Goal: Task Accomplishment & Management: Use online tool/utility

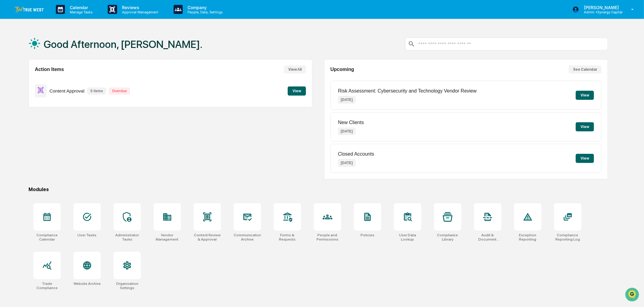
click at [265, 130] on div "Action Items View All Content Approval 5 items Overdue View" at bounding box center [171, 119] width 284 height 120
click at [294, 67] on button "View All" at bounding box center [295, 70] width 22 height 8
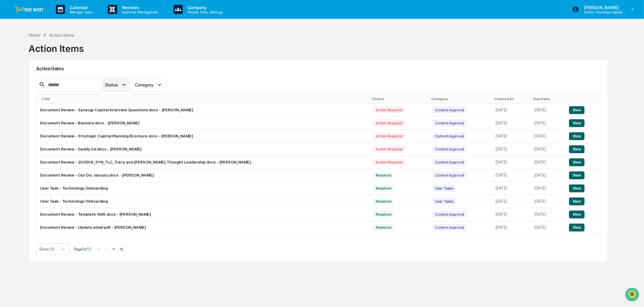
click at [121, 84] on div "Status" at bounding box center [112, 84] width 15 height 5
click at [135, 124] on div "Resolved" at bounding box center [125, 124] width 20 height 7
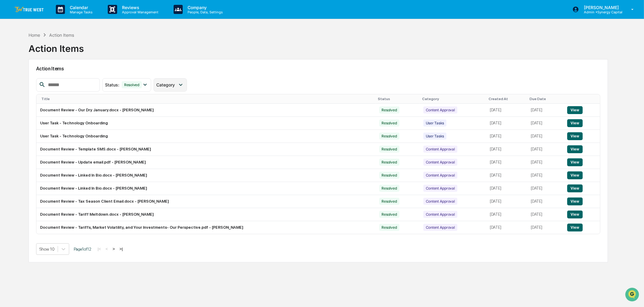
click at [175, 85] on span "Category" at bounding box center [165, 84] width 19 height 5
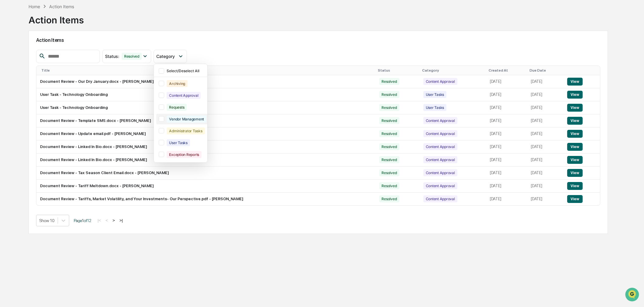
scroll to position [29, 0]
click at [164, 141] on div at bounding box center [161, 142] width 5 height 5
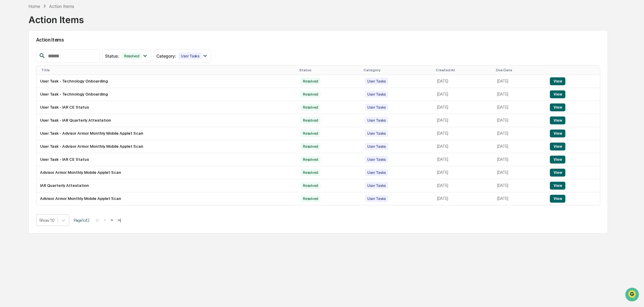
click at [115, 221] on button ">" at bounding box center [112, 220] width 6 height 5
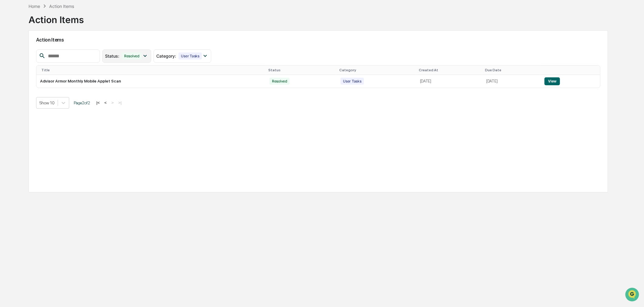
click at [140, 51] on div "Status : Resolved" at bounding box center [126, 55] width 49 height 13
click at [207, 34] on div "Action Items" at bounding box center [318, 40] width 565 height 14
click at [360, 241] on div "Home Action Items Action Items Action Items Status : Resolved Select/Deselect A…" at bounding box center [318, 153] width 598 height 307
